Goal: Answer question/provide support

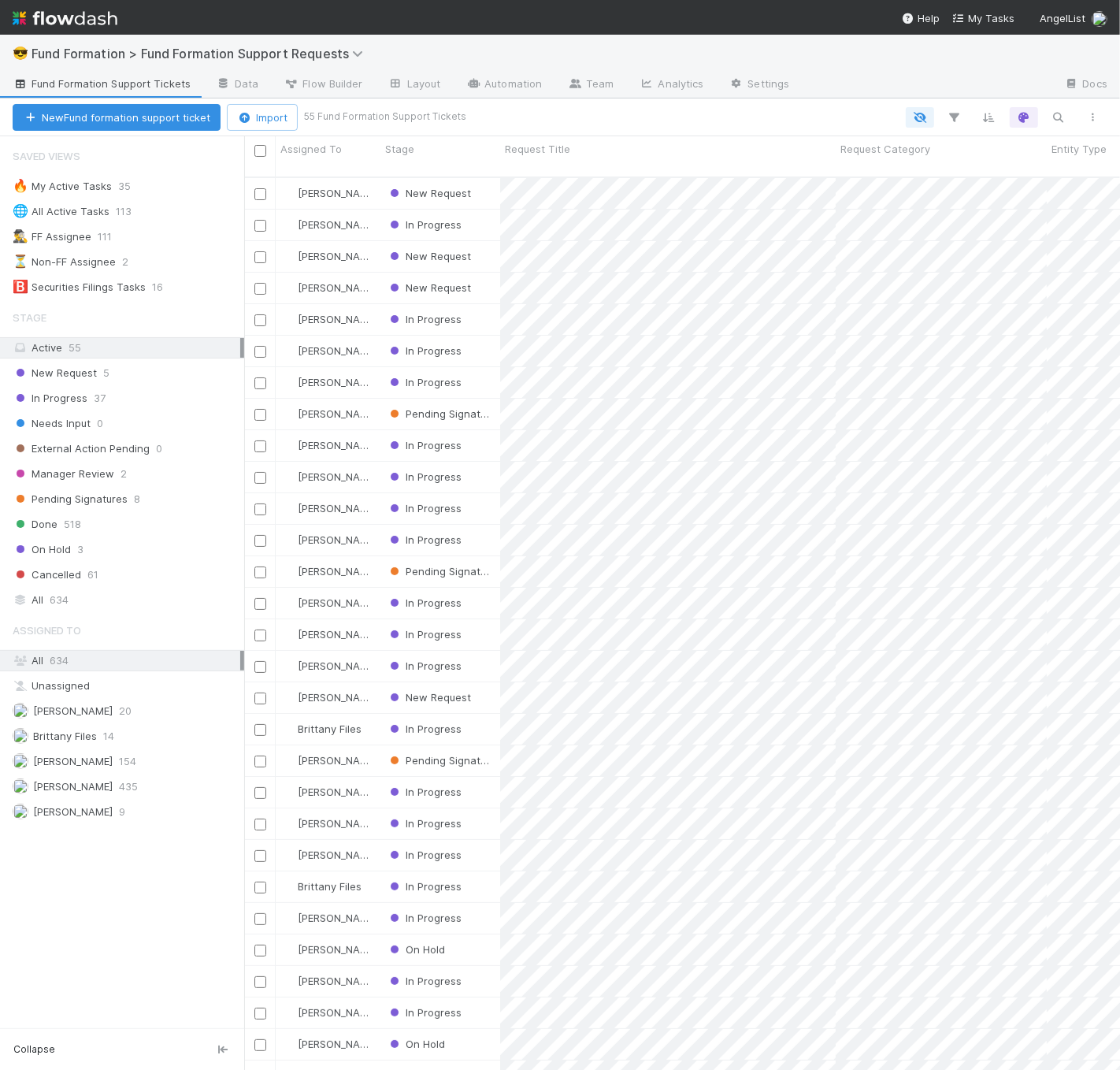
scroll to position [893, 862]
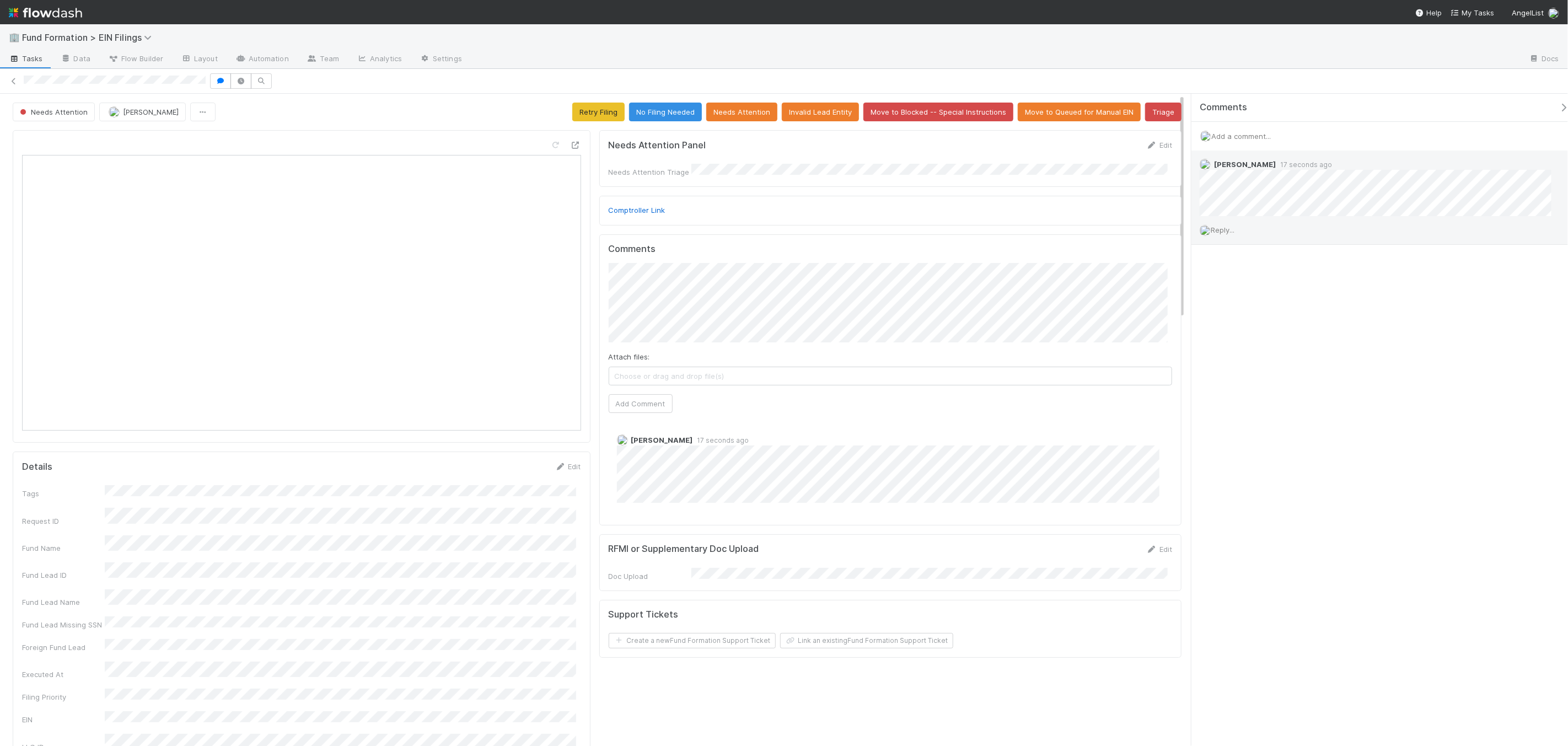
click at [1226, 225] on div "Reply..." at bounding box center [1380, 229] width 377 height 28
click at [1224, 232] on span "Reply..." at bounding box center [1222, 229] width 24 height 9
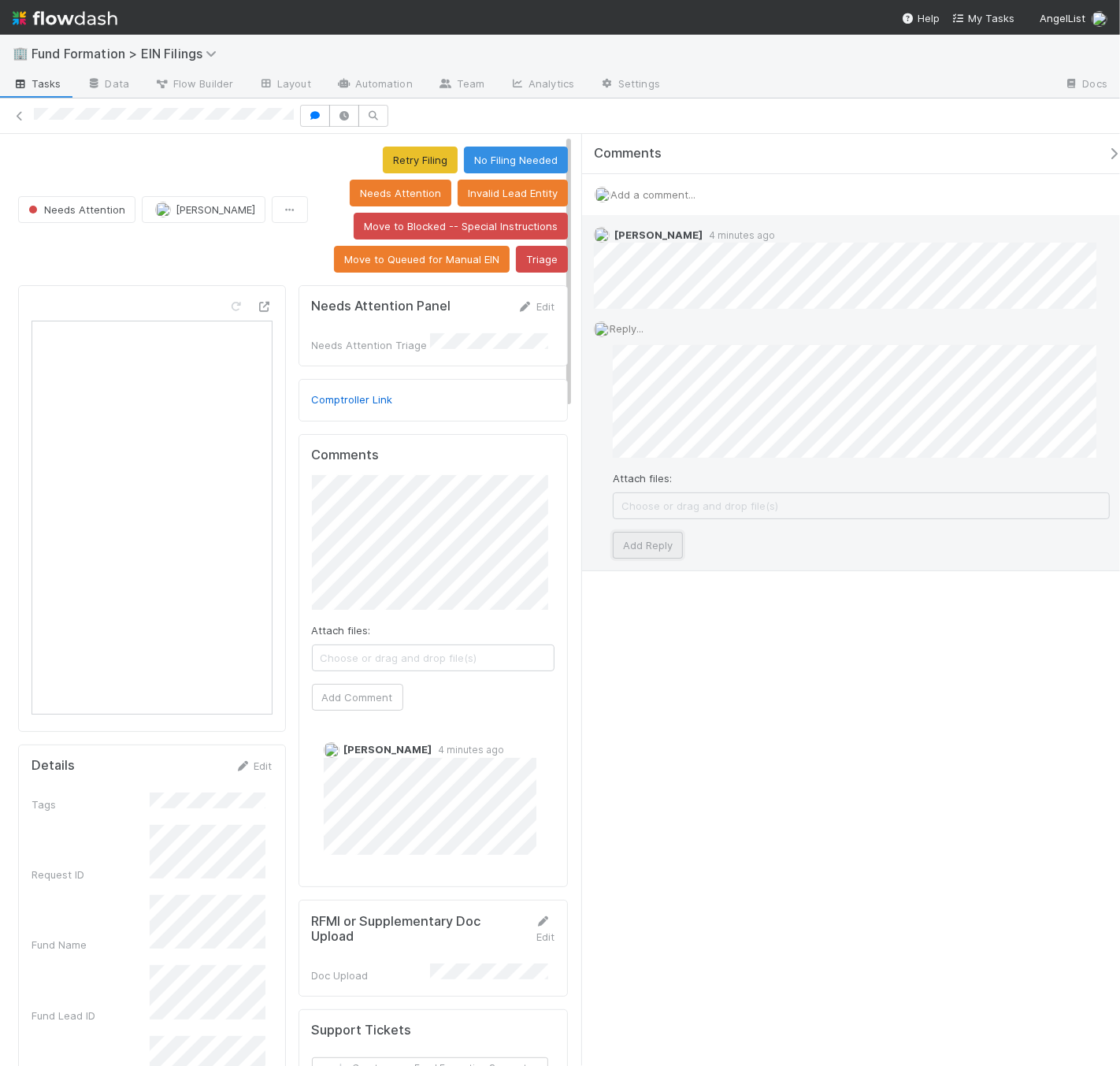
click at [661, 552] on button "Add Reply" at bounding box center [648, 545] width 70 height 27
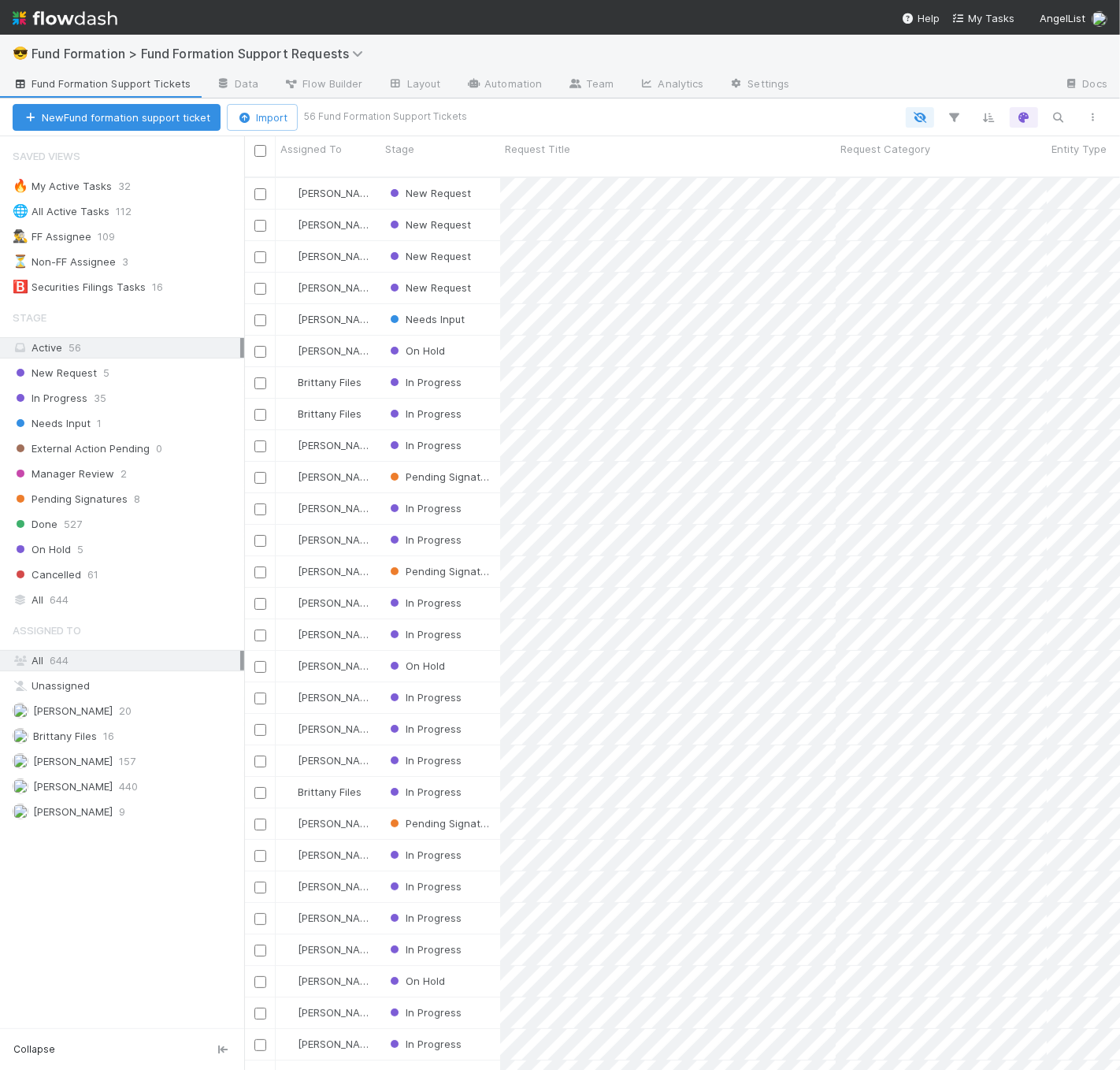
scroll to position [893, 862]
